Goal: Information Seeking & Learning: Check status

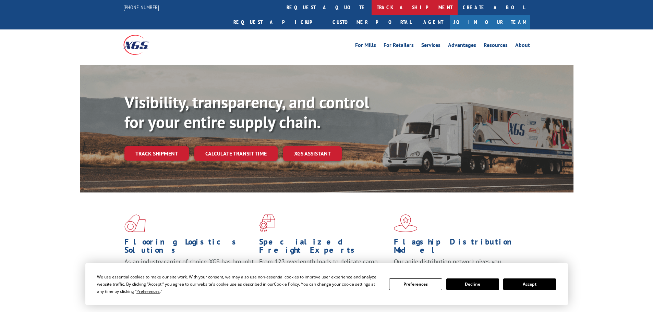
click at [372, 8] on link "track a shipment" at bounding box center [415, 7] width 86 height 15
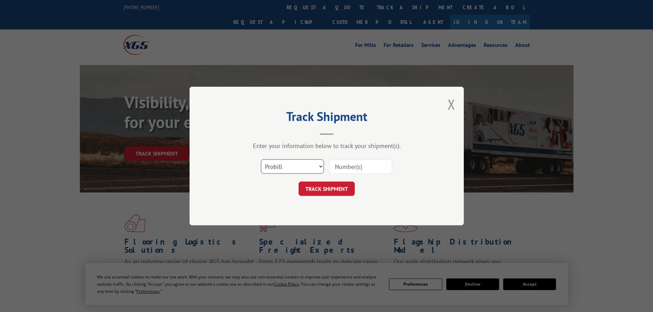
click at [278, 162] on select "Select category... Probill BOL PO" at bounding box center [292, 166] width 63 height 14
select select "po"
click at [261, 159] on select "Select category... Probill BOL PO" at bounding box center [292, 166] width 63 height 14
click at [360, 171] on input at bounding box center [360, 166] width 63 height 14
paste input "71536060"
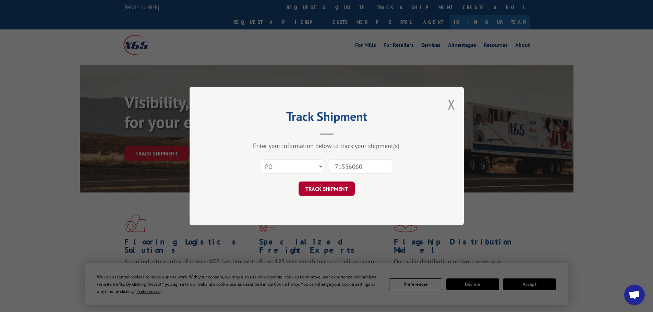
type input "71536060"
click at [337, 189] on button "TRACK SHIPMENT" at bounding box center [327, 189] width 56 height 14
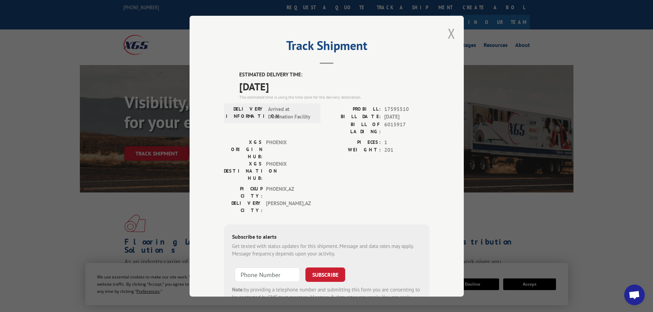
click at [448, 33] on button "Close modal" at bounding box center [452, 33] width 8 height 18
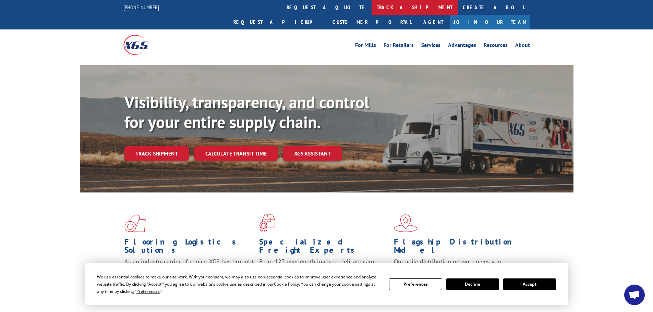
click at [372, 7] on link "track a shipment" at bounding box center [415, 7] width 86 height 15
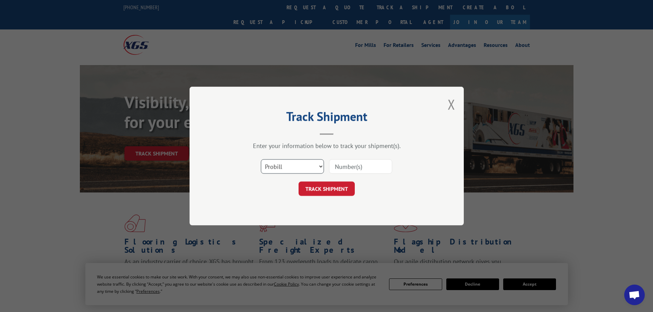
click at [296, 166] on select "Select category... Probill BOL PO" at bounding box center [292, 166] width 63 height 14
select select "po"
click at [261, 159] on select "Select category... Probill BOL PO" at bounding box center [292, 166] width 63 height 14
click at [355, 169] on input at bounding box center [360, 166] width 63 height 14
paste input "71536048"
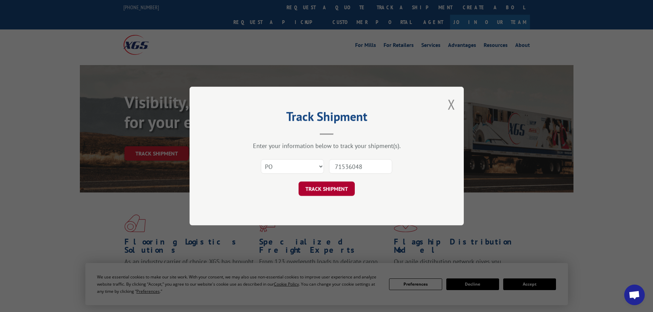
type input "71536048"
click at [314, 190] on button "TRACK SHIPMENT" at bounding box center [327, 189] width 56 height 14
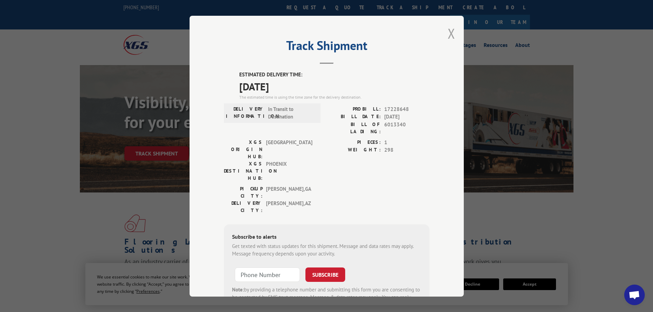
click at [449, 36] on button "Close modal" at bounding box center [452, 33] width 8 height 18
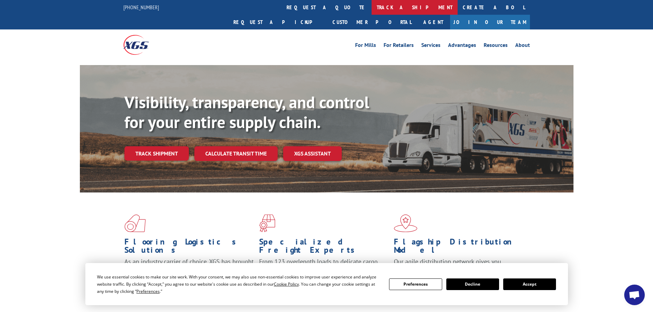
click at [372, 9] on link "track a shipment" at bounding box center [415, 7] width 86 height 15
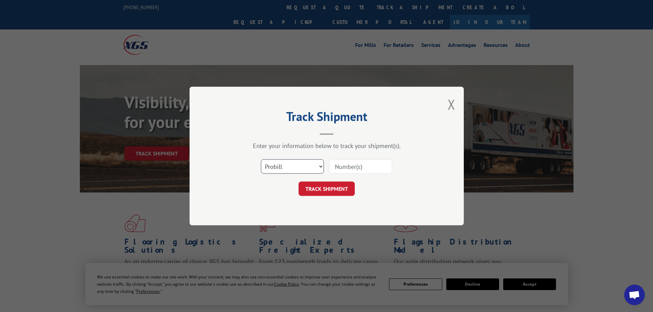
click at [300, 165] on select "Select category... Probill BOL PO" at bounding box center [292, 166] width 63 height 14
select select "po"
click at [261, 159] on select "Select category... Probill BOL PO" at bounding box center [292, 166] width 63 height 14
click at [360, 166] on input at bounding box center [360, 166] width 63 height 14
paste input "71535919"
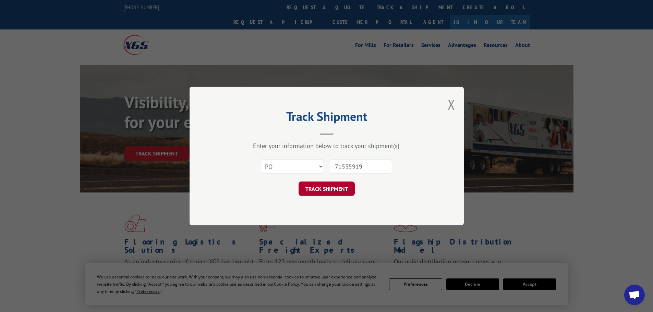
type input "71535919"
click at [320, 188] on button "TRACK SHIPMENT" at bounding box center [327, 189] width 56 height 14
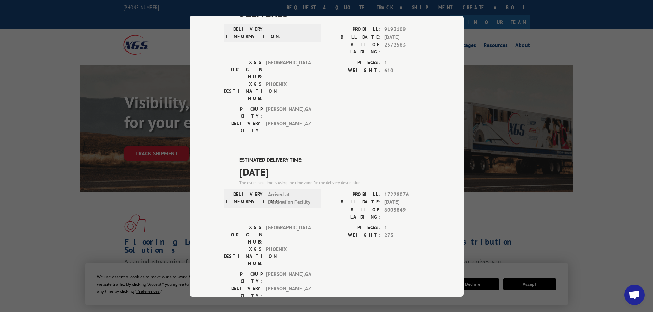
scroll to position [69, 0]
